Goal: Navigation & Orientation: Find specific page/section

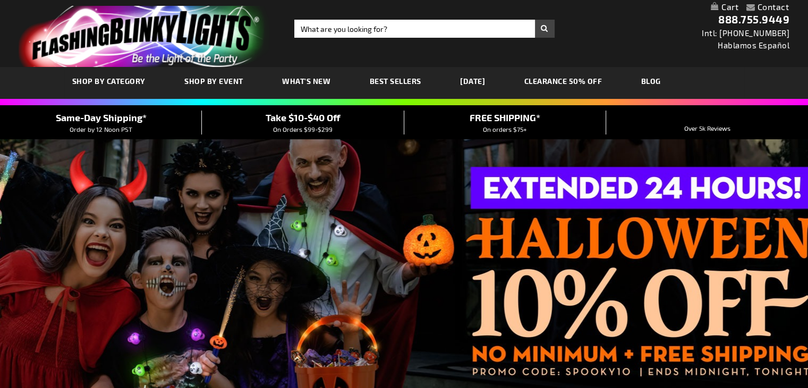
scroll to position [16, 0]
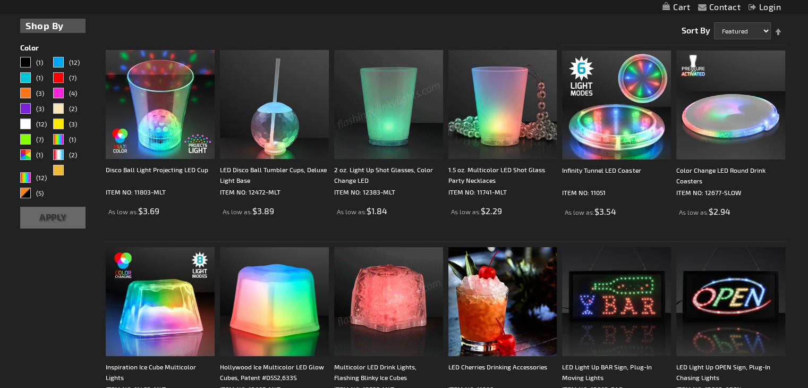
scroll to position [308, 0]
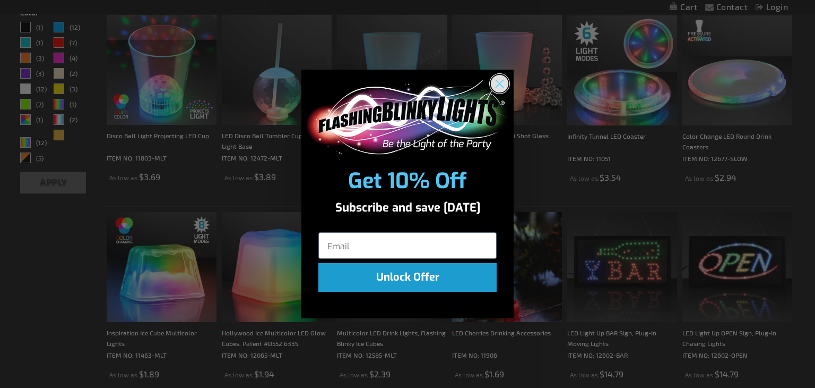
click at [503, 86] on icon "Close dialog" at bounding box center [499, 83] width 7 height 7
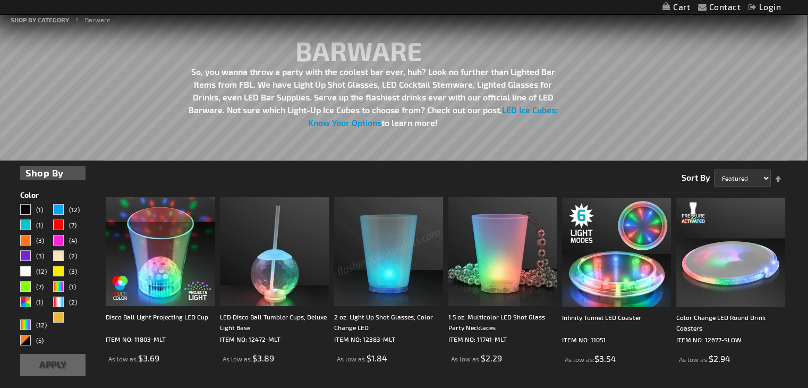
scroll to position [0, 0]
